Goal: Transaction & Acquisition: Purchase product/service

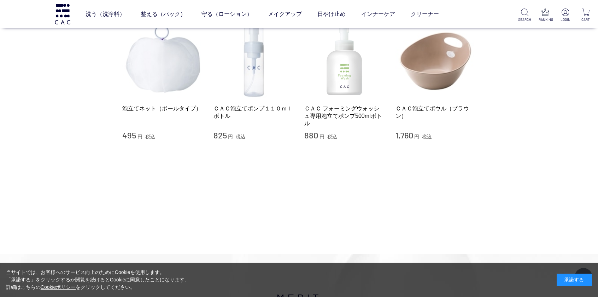
scroll to position [566, 0]
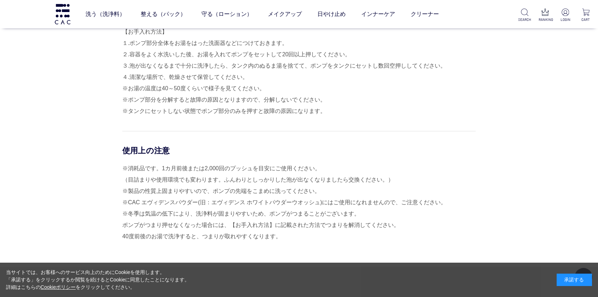
scroll to position [424, 0]
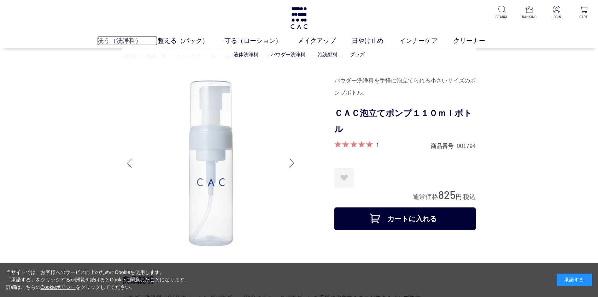
click at [107, 38] on link "洗う（洗浄料）" at bounding box center [127, 41] width 60 height 10
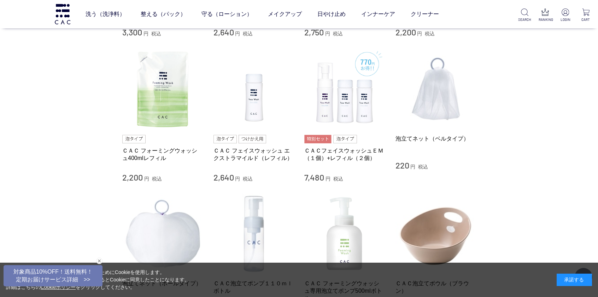
scroll to position [424, 0]
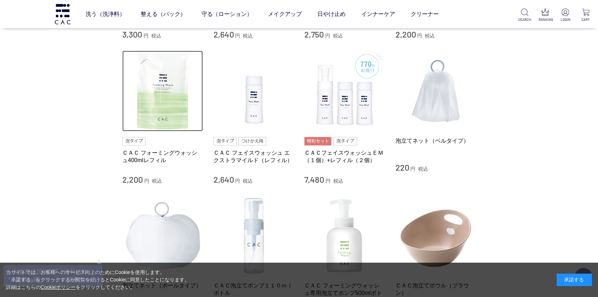
click at [159, 113] on img at bounding box center [162, 91] width 81 height 81
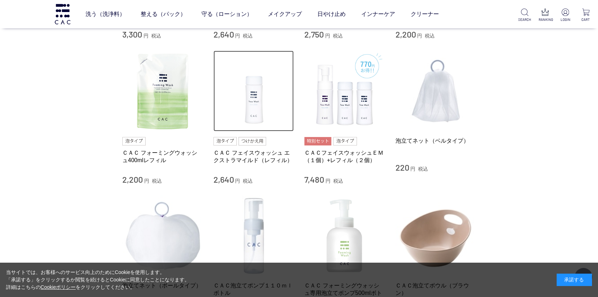
click at [255, 101] on img at bounding box center [254, 91] width 81 height 81
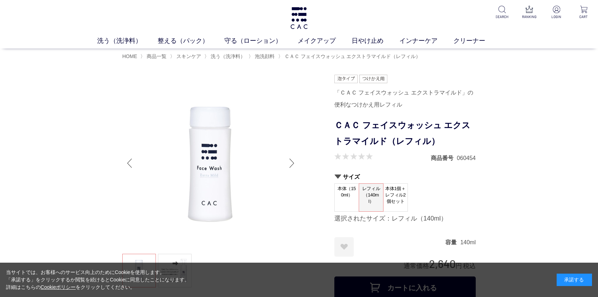
click at [343, 197] on span "本体（150ml）" at bounding box center [347, 193] width 24 height 20
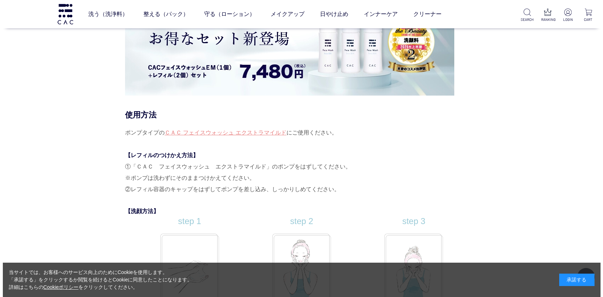
scroll to position [5515, 0]
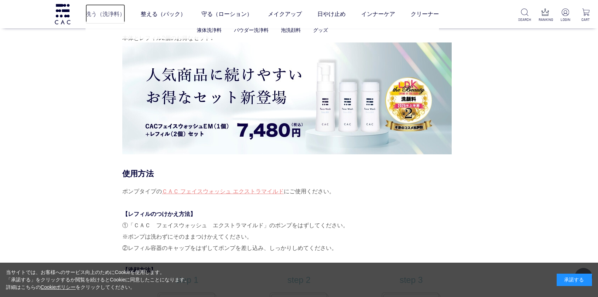
click at [108, 9] on link "洗う（洗浄料）" at bounding box center [106, 14] width 40 height 20
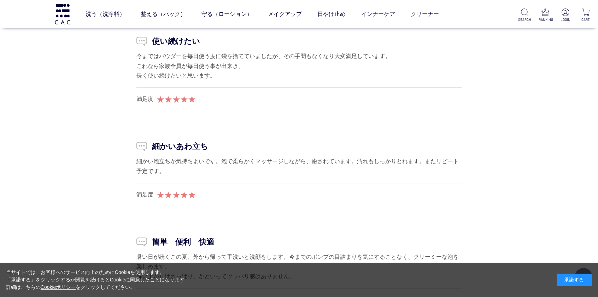
scroll to position [6717, 0]
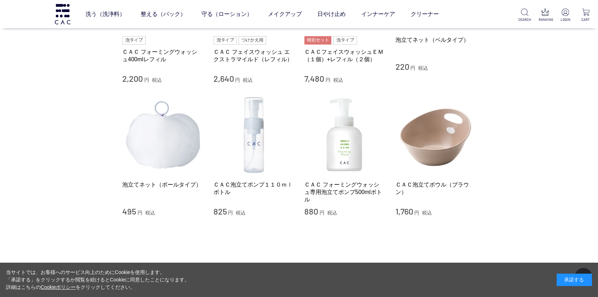
scroll to position [530, 0]
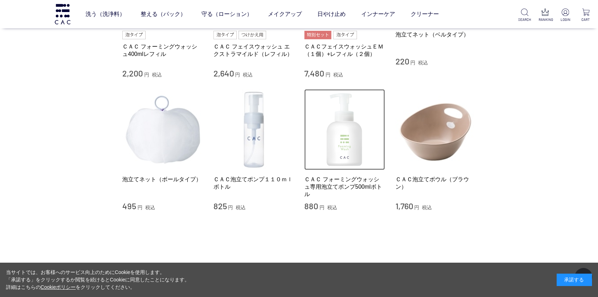
click at [351, 140] on img at bounding box center [344, 129] width 81 height 81
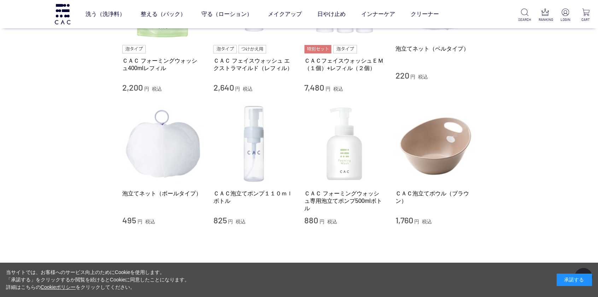
scroll to position [424, 0]
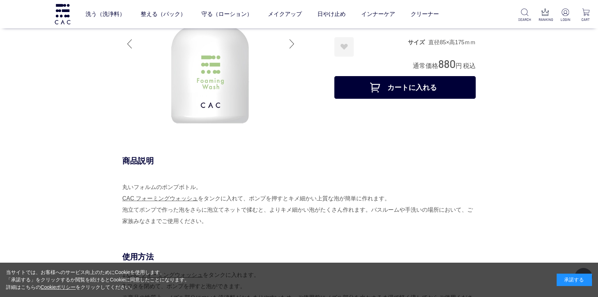
scroll to position [141, 0]
